Goal: Find specific page/section: Find specific page/section

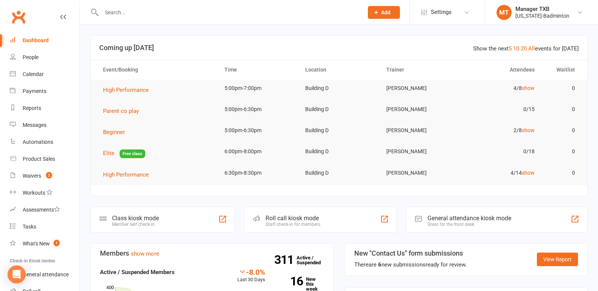
click at [307, 14] on input "text" at bounding box center [228, 12] width 259 height 11
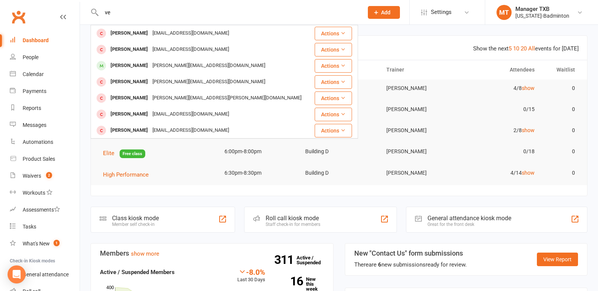
type input "v"
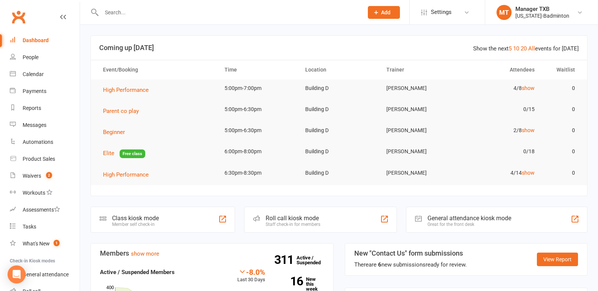
click at [117, 13] on input "text" at bounding box center [228, 12] width 259 height 11
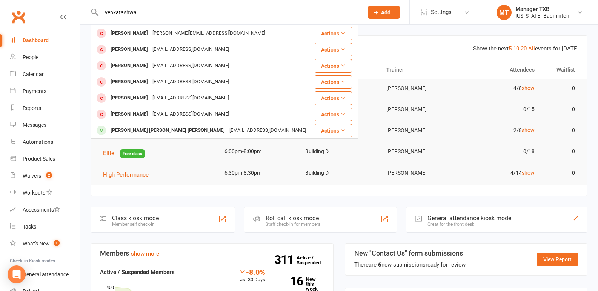
type input "venkatashwar"
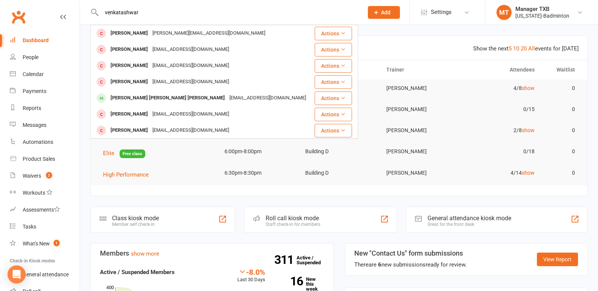
drag, startPoint x: 145, startPoint y: 13, endPoint x: 77, endPoint y: 9, distance: 68.4
click at [77, 2] on header "venkatashwar [PERSON_NAME] [PERSON_NAME][EMAIL_ADDRESS][DOMAIN_NAME] Actions [P…" at bounding box center [299, 2] width 598 height 0
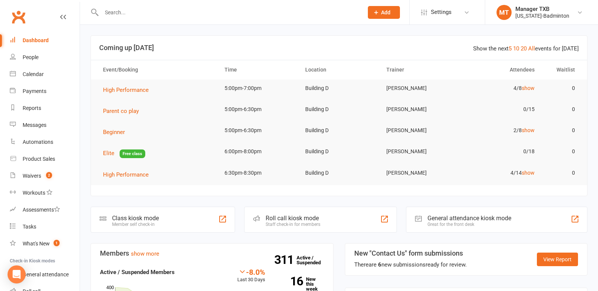
click at [110, 12] on input "text" at bounding box center [228, 12] width 259 height 11
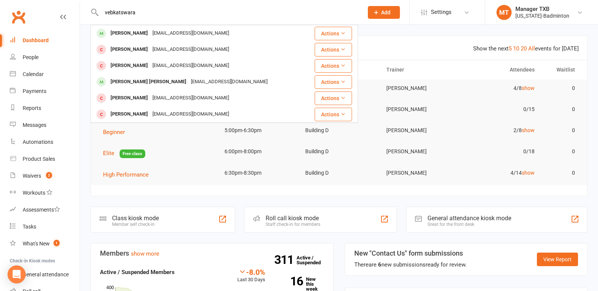
click at [115, 12] on input "vebkatswara" at bounding box center [228, 12] width 259 height 11
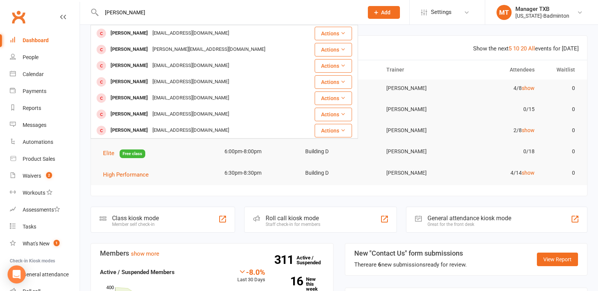
click at [159, 11] on input "[PERSON_NAME]" at bounding box center [228, 12] width 259 height 11
type input "[PERSON_NAME]"
drag, startPoint x: 159, startPoint y: 11, endPoint x: 88, endPoint y: 17, distance: 71.1
click at [88, 17] on react-component "[PERSON_NAME] Anantharamu [EMAIL_ADDRESS][DOMAIN_NAME] Actions [PERSON_NAME] [P…" at bounding box center [179, 12] width 358 height 25
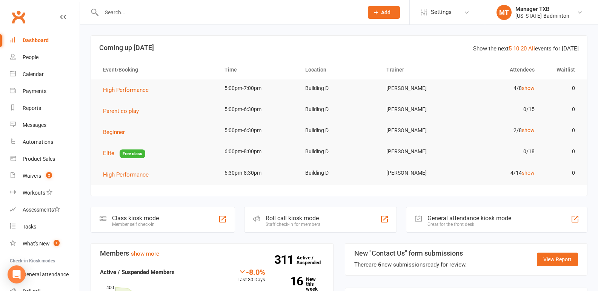
click at [167, 8] on input "text" at bounding box center [228, 12] width 259 height 11
type input "v"
click at [118, 12] on input "text" at bounding box center [228, 12] width 259 height 11
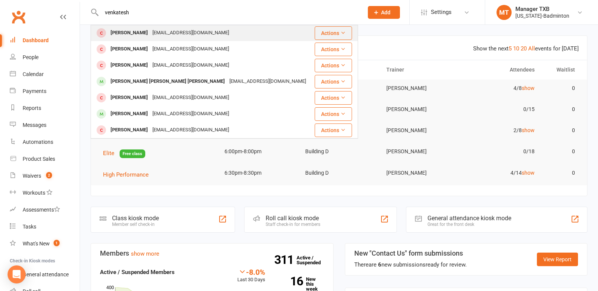
scroll to position [5, 0]
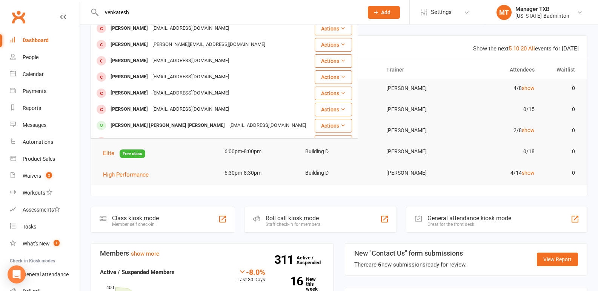
drag, startPoint x: 143, startPoint y: 9, endPoint x: 60, endPoint y: 9, distance: 83.3
click at [60, 2] on header "[PERSON_NAME] Anantharamu [EMAIL_ADDRESS][DOMAIN_NAME] Actions [PERSON_NAME] [P…" at bounding box center [299, 2] width 598 height 0
type input "venkatesh"
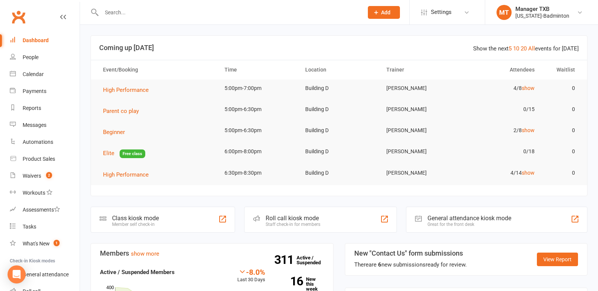
paste input "[PERSON_NAME][EMAIL_ADDRESS][PERSON_NAME][DOMAIN_NAME]"
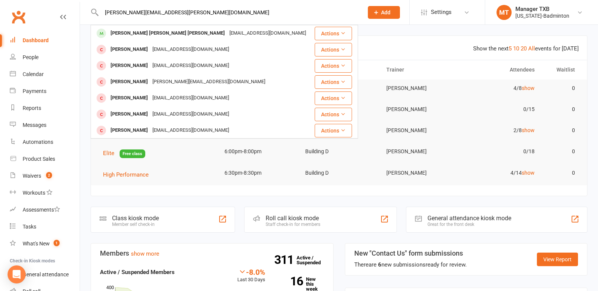
type input "[PERSON_NAME][EMAIL_ADDRESS][PERSON_NAME][DOMAIN_NAME]"
